Goal: Register for event/course

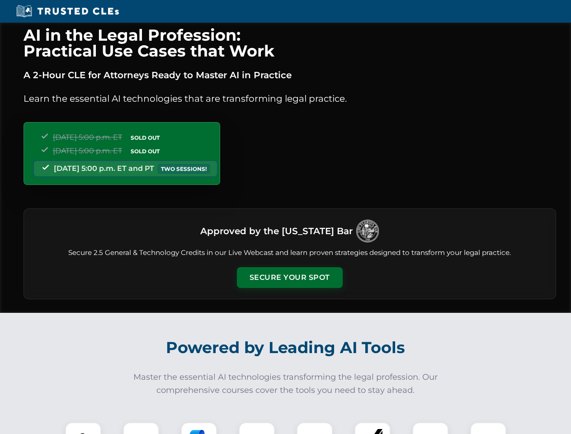
click at [289, 277] on button "Secure Your Spot" at bounding box center [290, 277] width 106 height 21
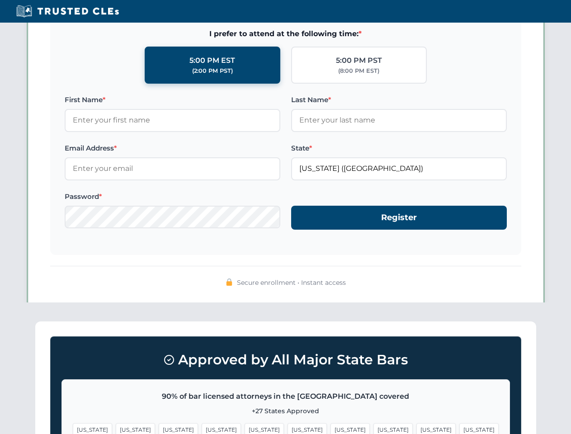
click at [287, 428] on span "[US_STATE]" at bounding box center [306, 429] width 39 height 13
click at [330, 428] on span "[US_STATE]" at bounding box center [349, 429] width 39 height 13
click at [416, 428] on span "[US_STATE]" at bounding box center [435, 429] width 39 height 13
